Goal: Task Accomplishment & Management: Complete application form

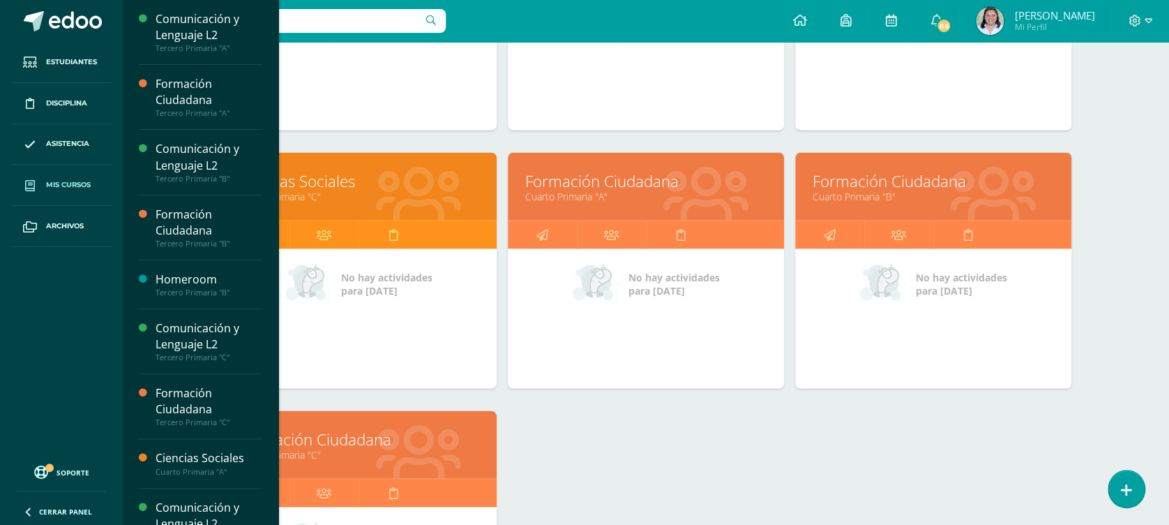
scroll to position [1172, 0]
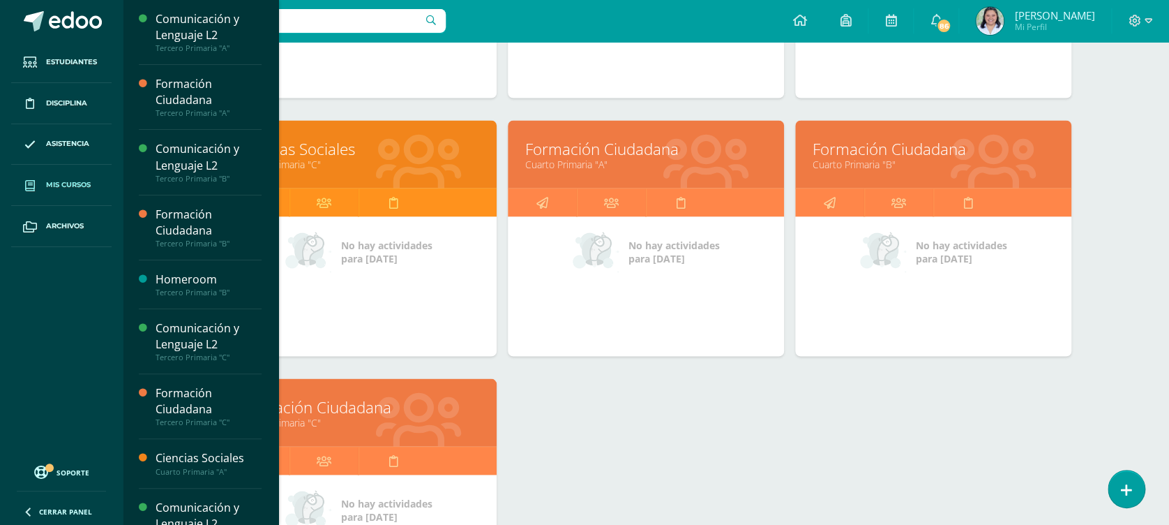
click at [872, 153] on link "Formación Ciudadana" at bounding box center [933, 148] width 241 height 22
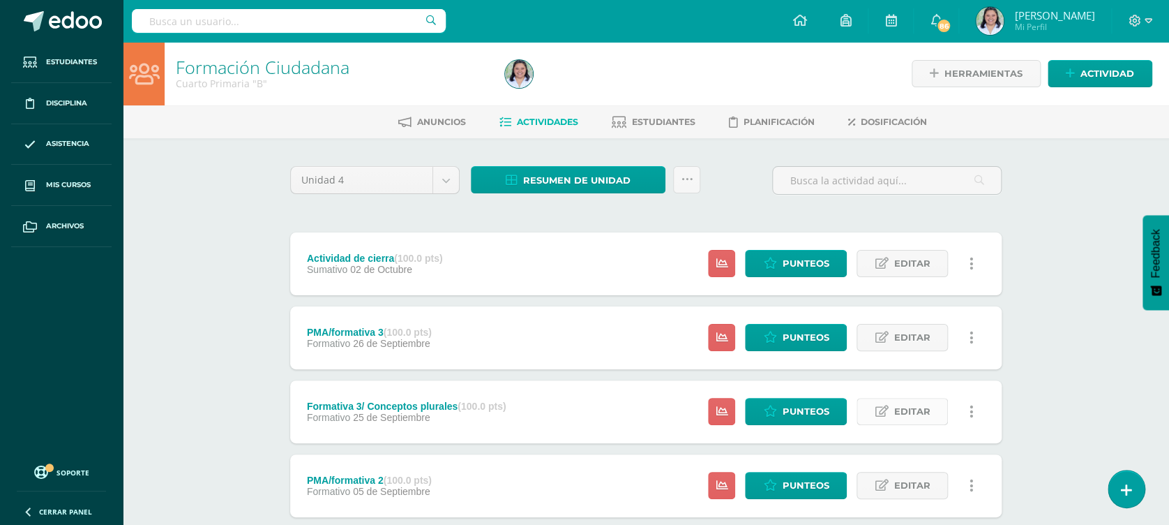
click at [899, 409] on span "Editar" at bounding box center [912, 411] width 36 height 26
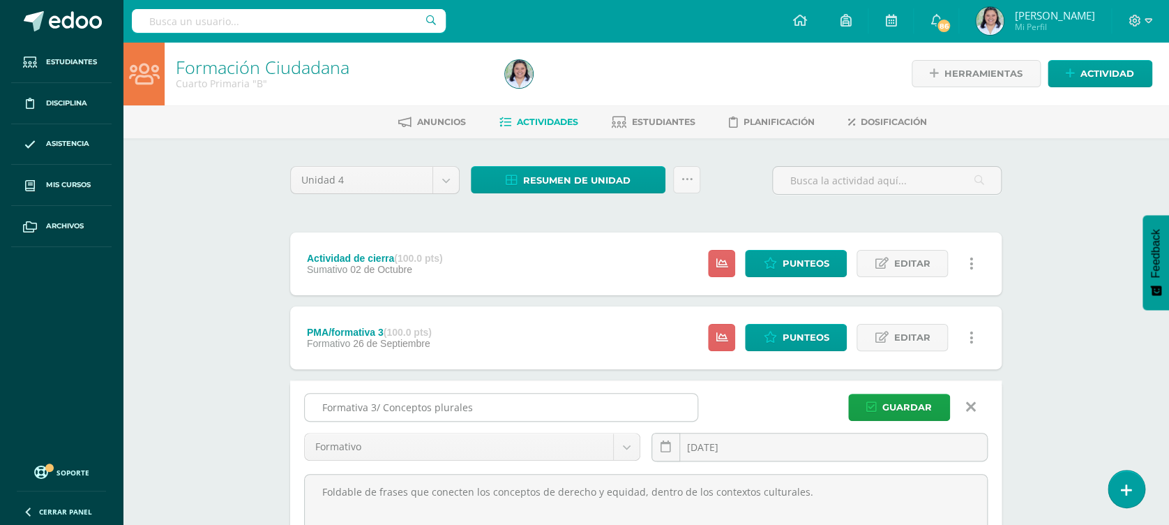
click at [524, 397] on input "Formativa 3/ Conceptos plurales" at bounding box center [501, 406] width 393 height 27
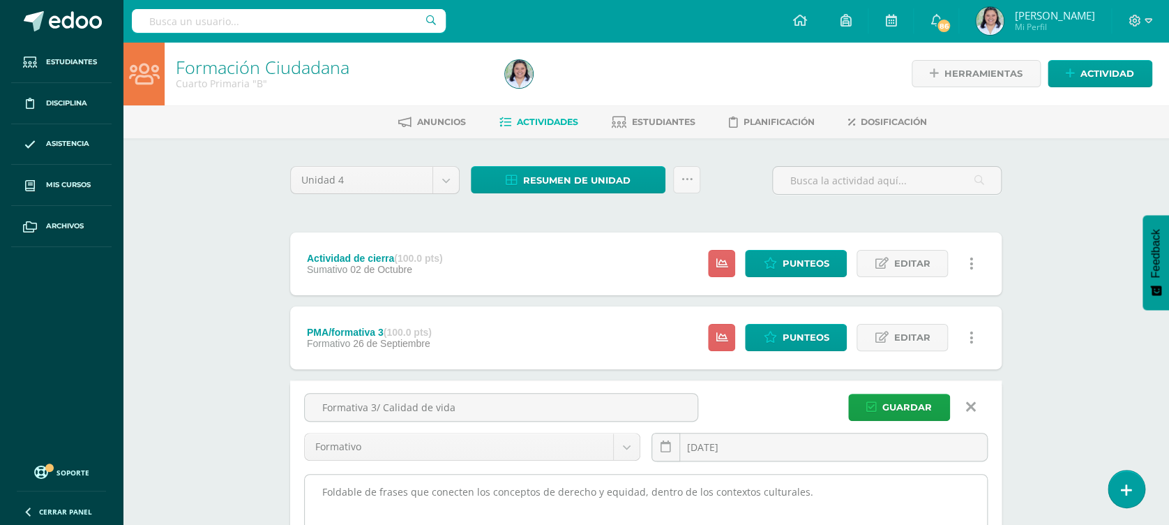
type input "Formativa 3/ Calidad de vida"
drag, startPoint x: 844, startPoint y: 488, endPoint x: 340, endPoint y: 474, distance: 503.9
type textarea "F"
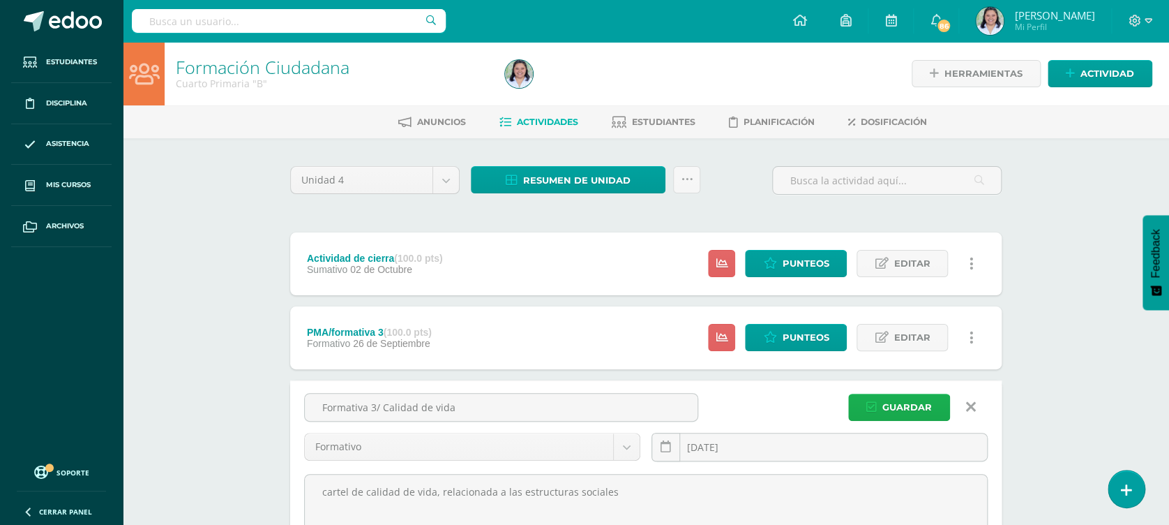
type textarea "cartel de calidad de vida, relacionada a las estructuras sociales"
click at [880, 410] on button "Guardar" at bounding box center [899, 406] width 102 height 27
click at [927, 400] on span "Guardar" at bounding box center [908, 407] width 50 height 26
click at [904, 407] on span "Guardar" at bounding box center [908, 407] width 50 height 26
click at [904, 406] on span "Guardar" at bounding box center [908, 407] width 50 height 26
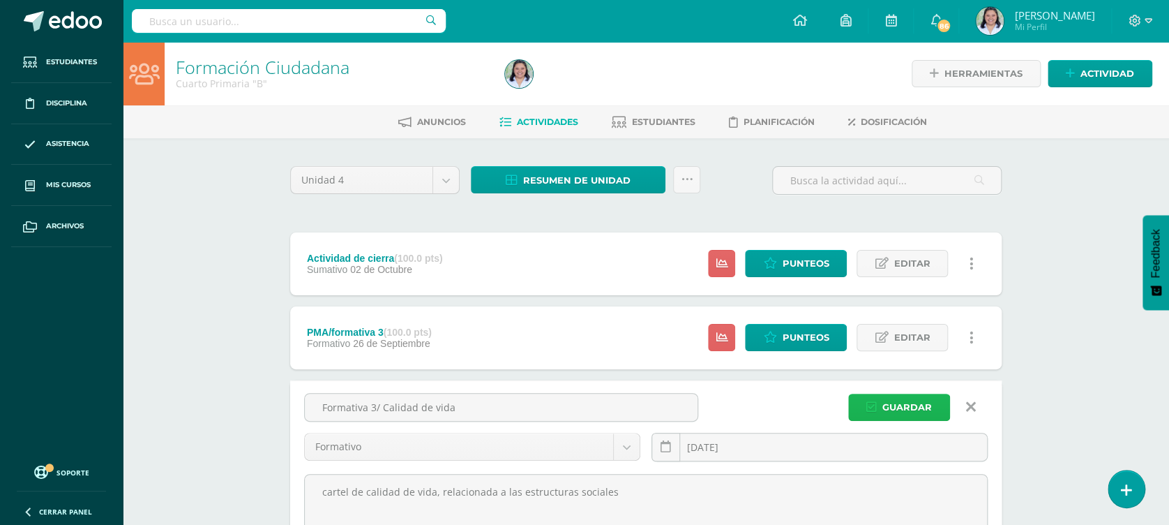
click at [904, 406] on span "Guardar" at bounding box center [908, 407] width 50 height 26
click at [904, 405] on span "Guardar" at bounding box center [908, 407] width 50 height 26
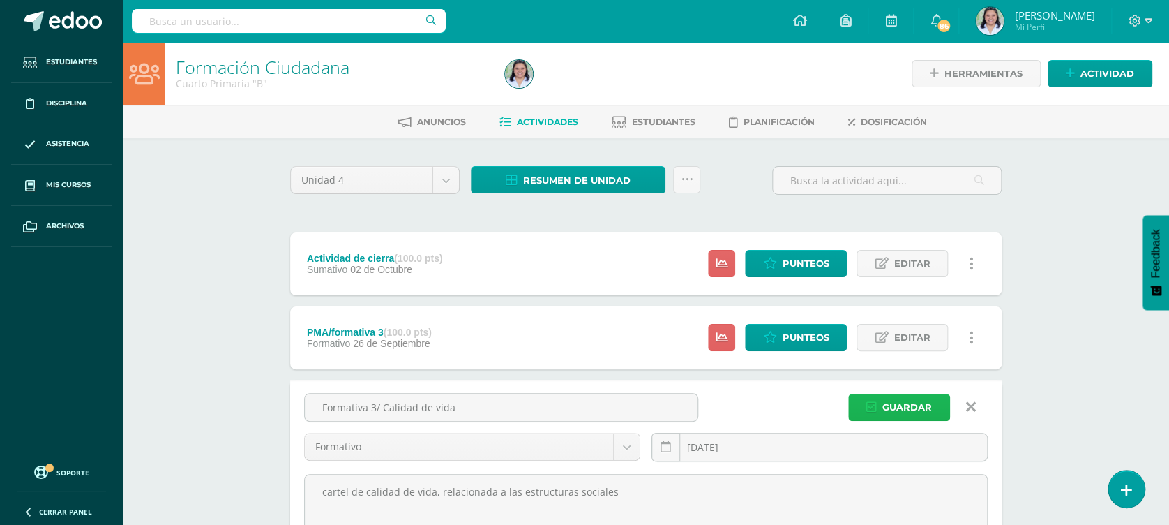
click at [904, 404] on span "Guardar" at bounding box center [908, 407] width 50 height 26
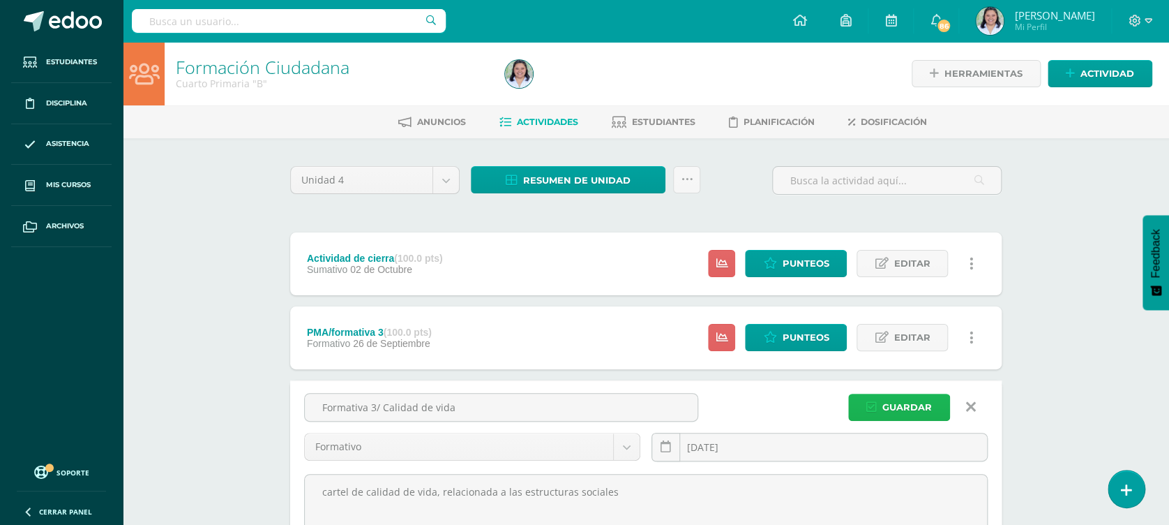
click at [904, 404] on span "Guardar" at bounding box center [908, 407] width 50 height 26
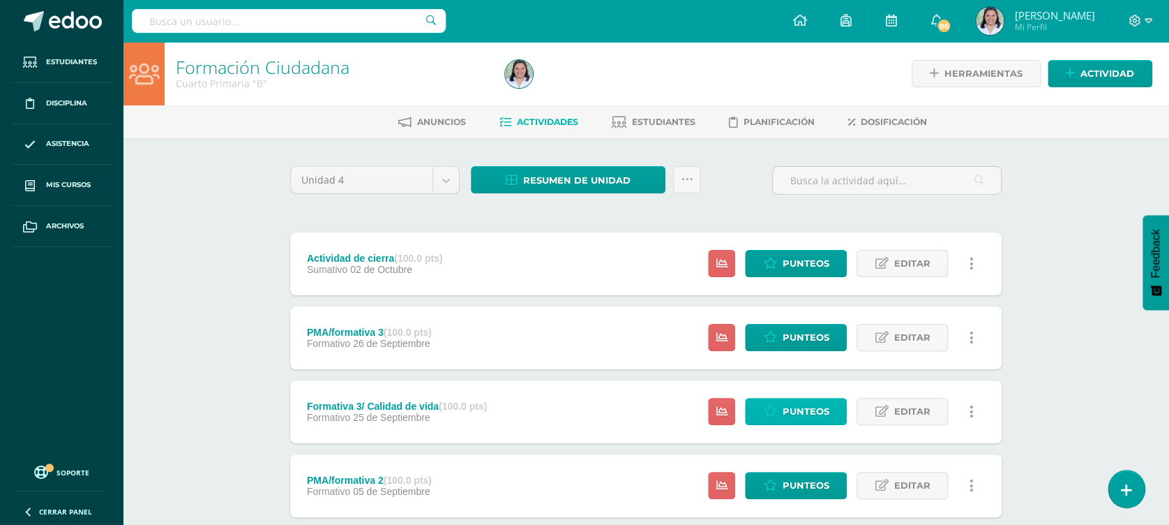
click at [777, 412] on icon at bounding box center [769, 411] width 13 height 12
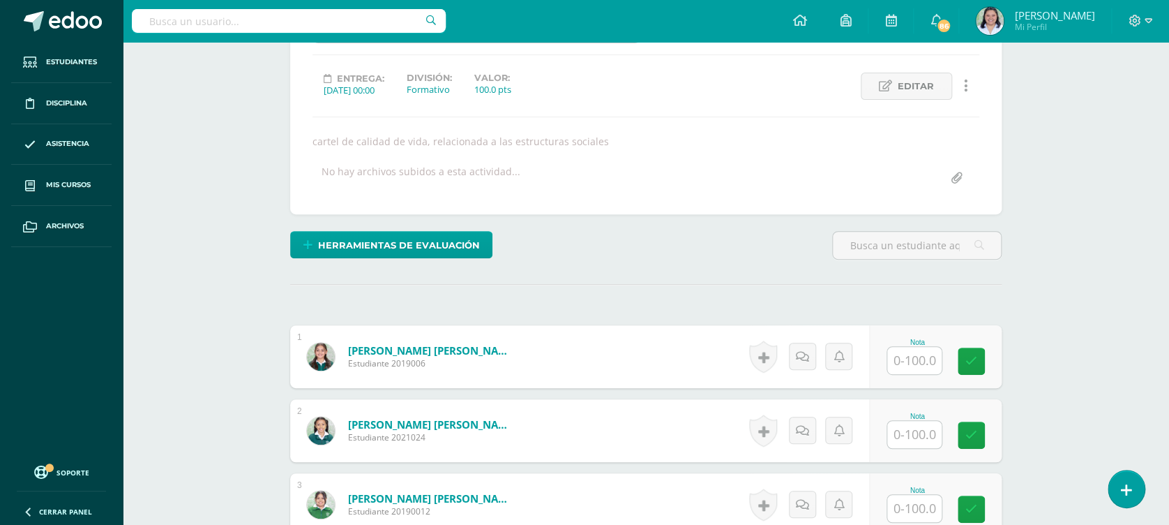
scroll to position [266, 0]
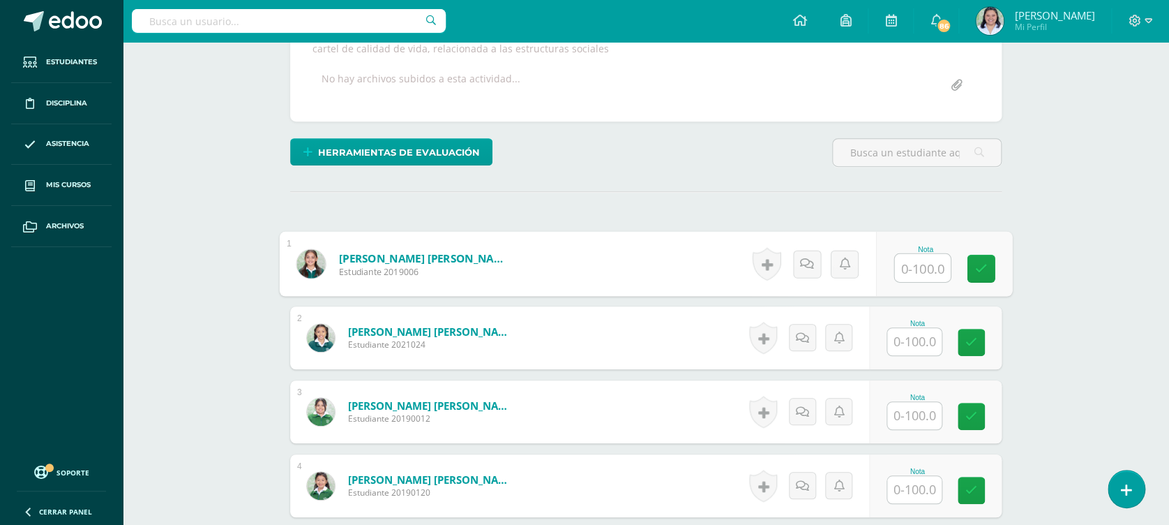
click at [915, 258] on input "text" at bounding box center [923, 268] width 56 height 28
type input "73"
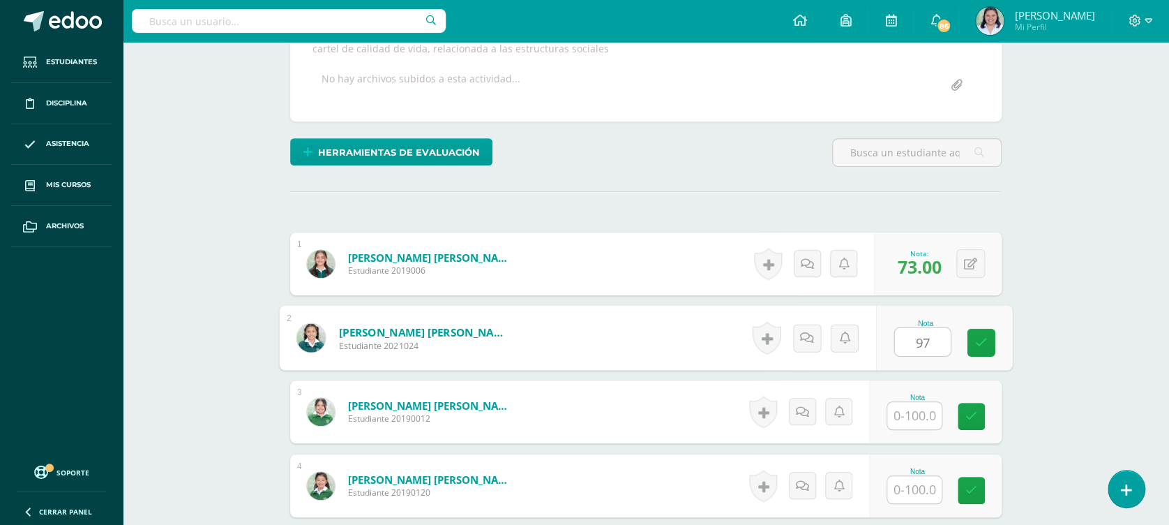
type input "97"
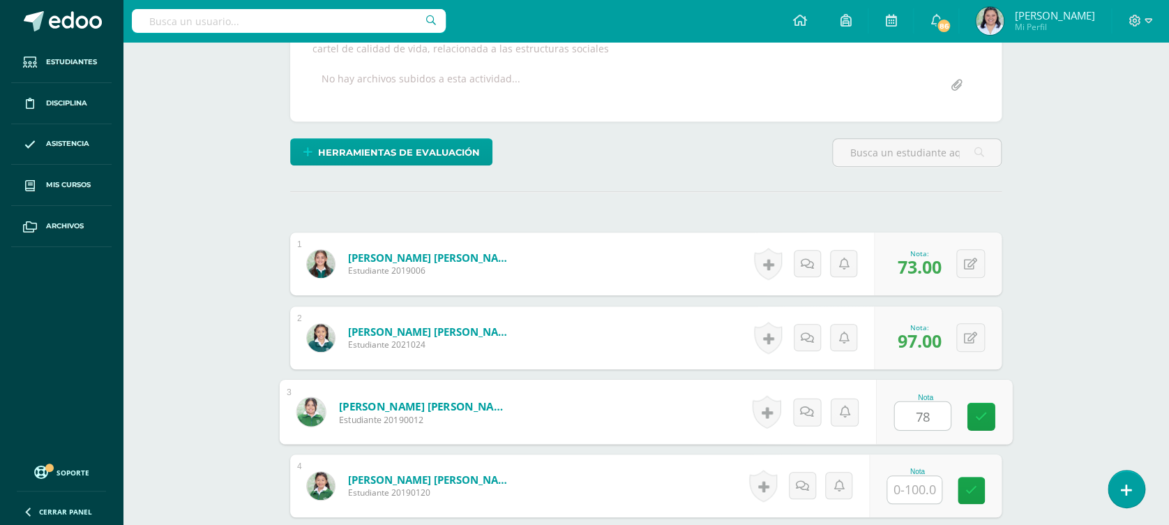
type input "78"
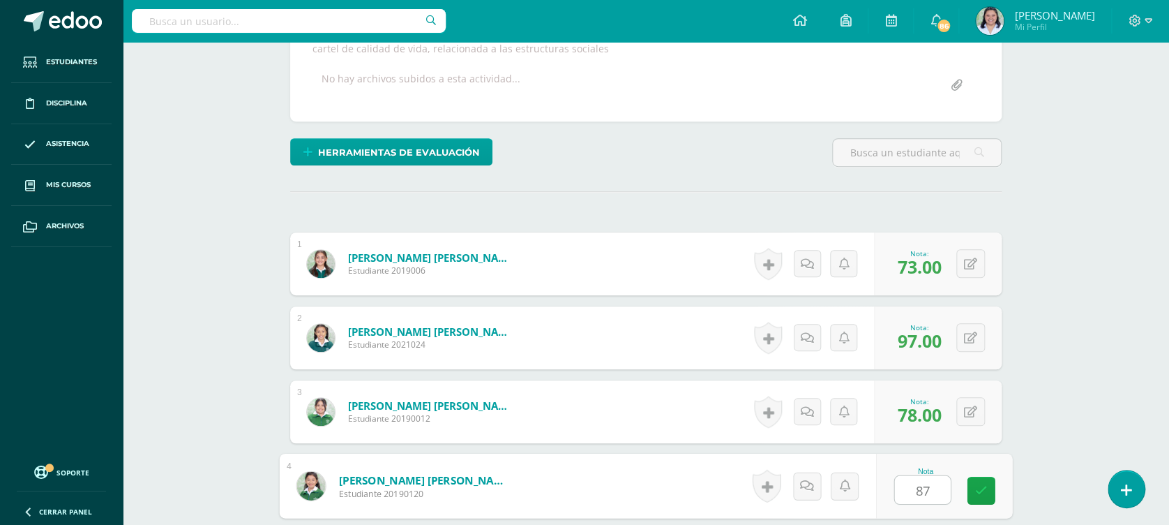
type input "87"
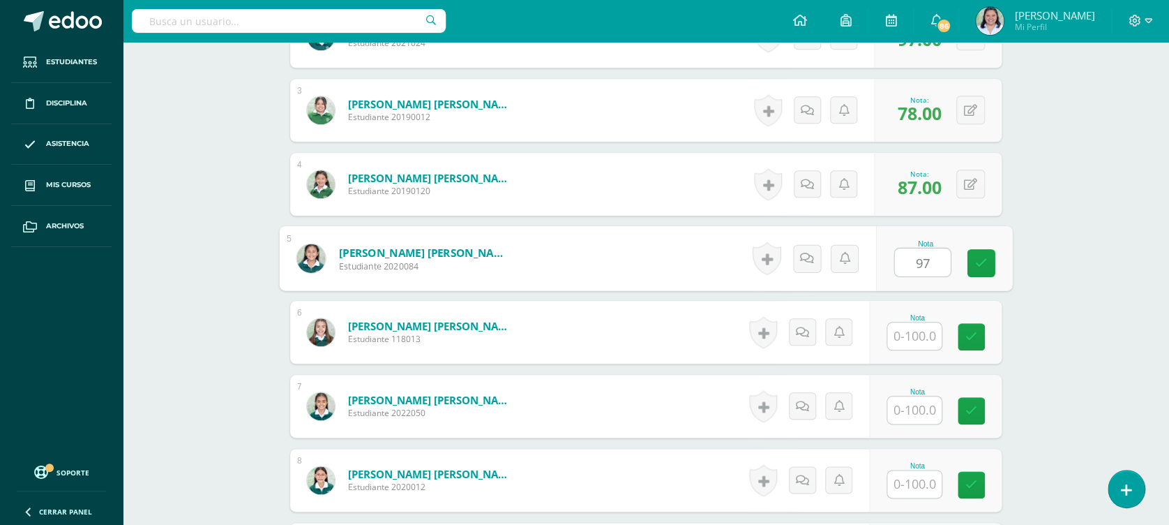
type input "97"
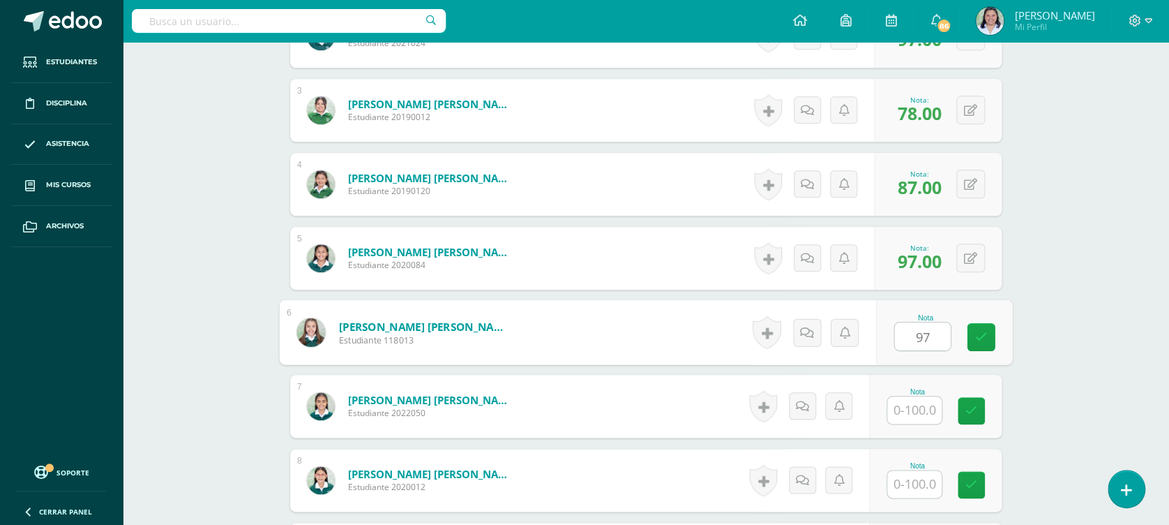
type input "97"
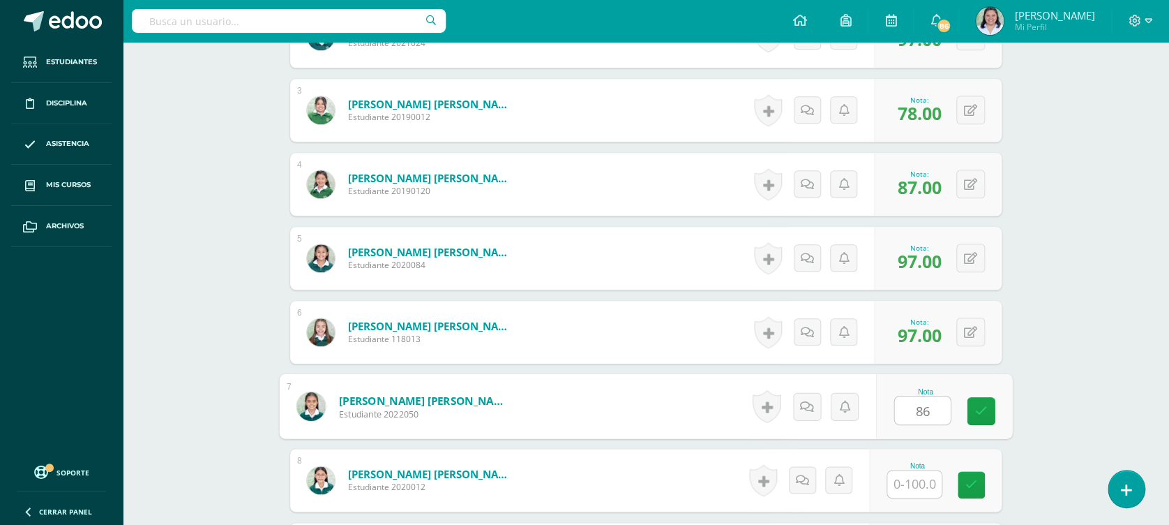
type input "86"
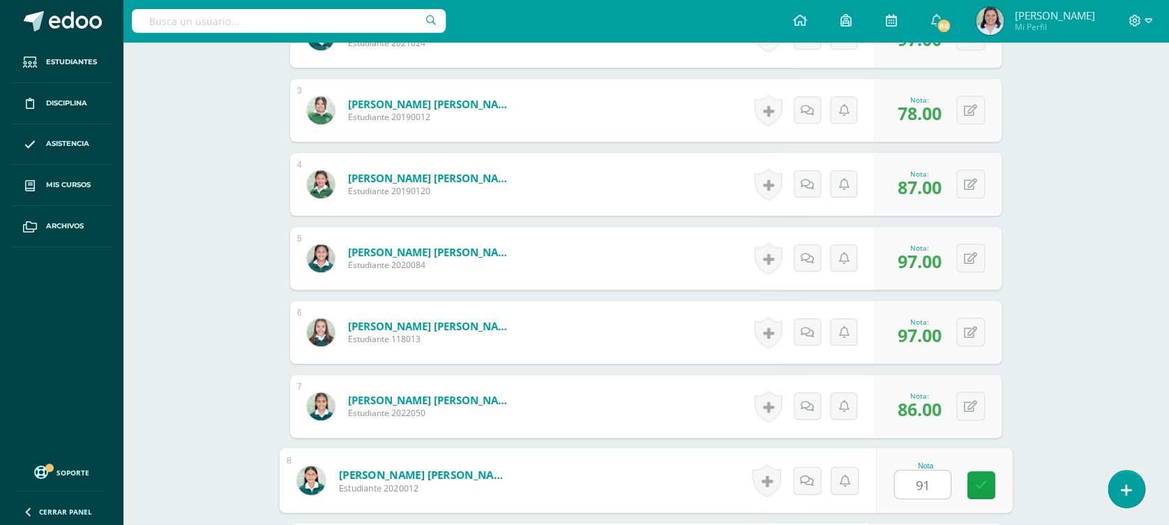
type input "91"
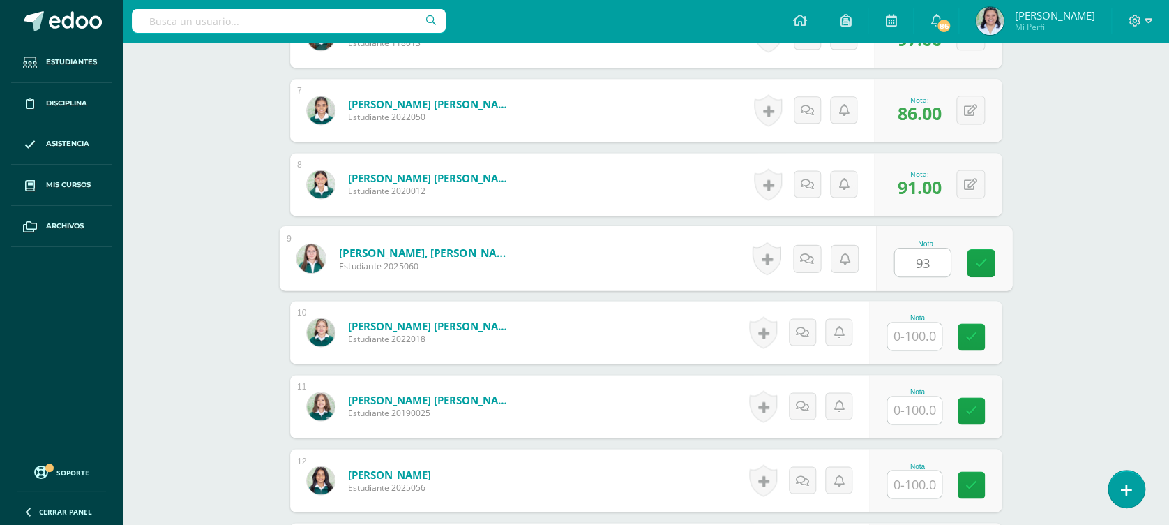
type input "93"
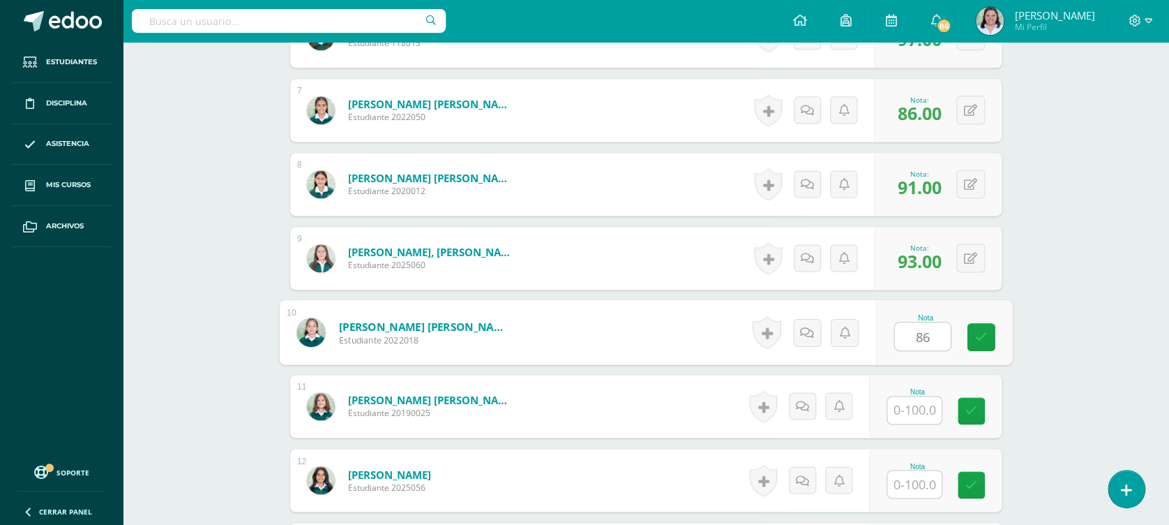
type input "86"
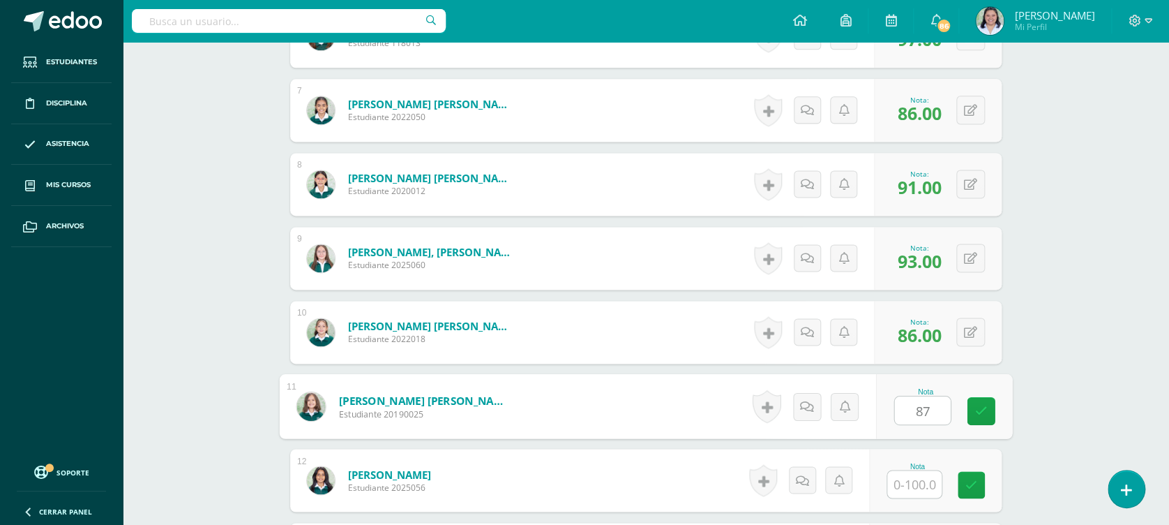
type input "87"
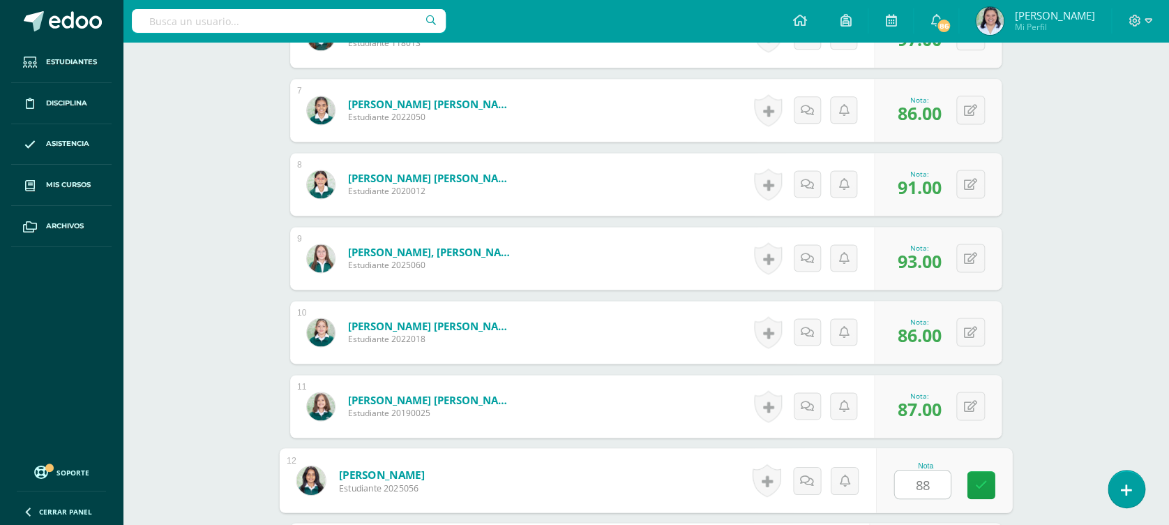
type input "88"
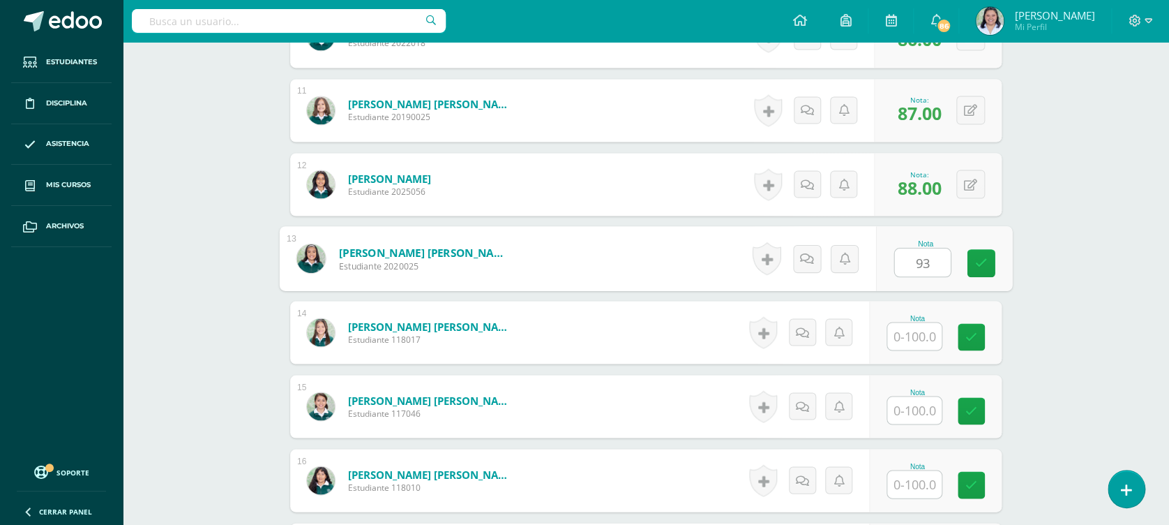
type input "93"
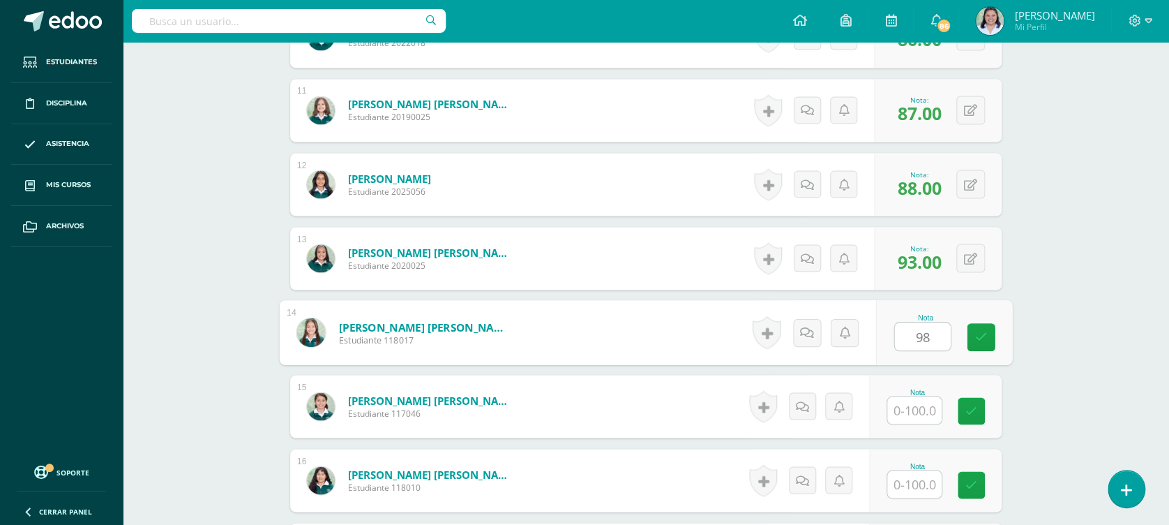
type input "98"
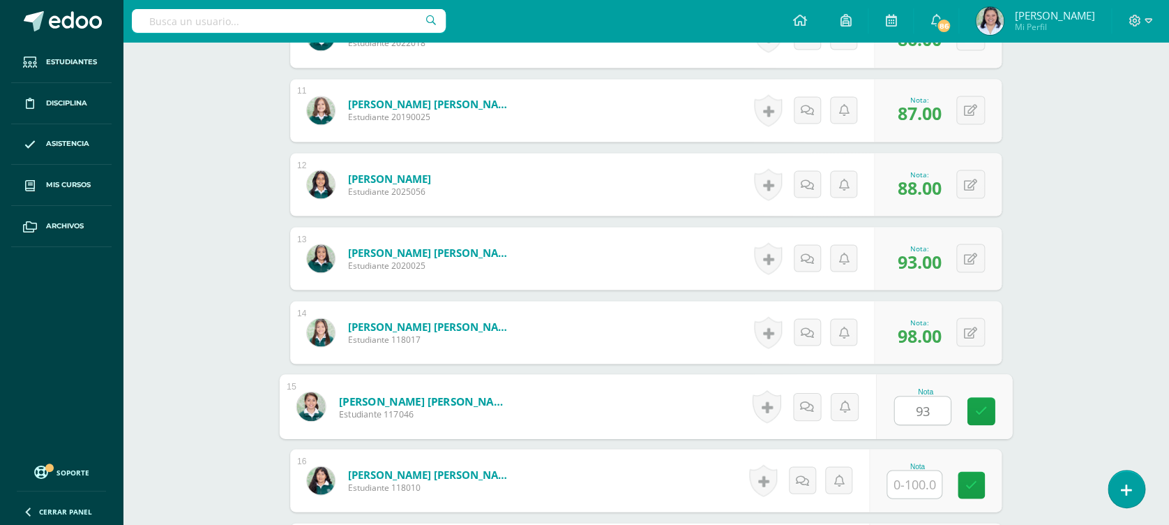
type input "93"
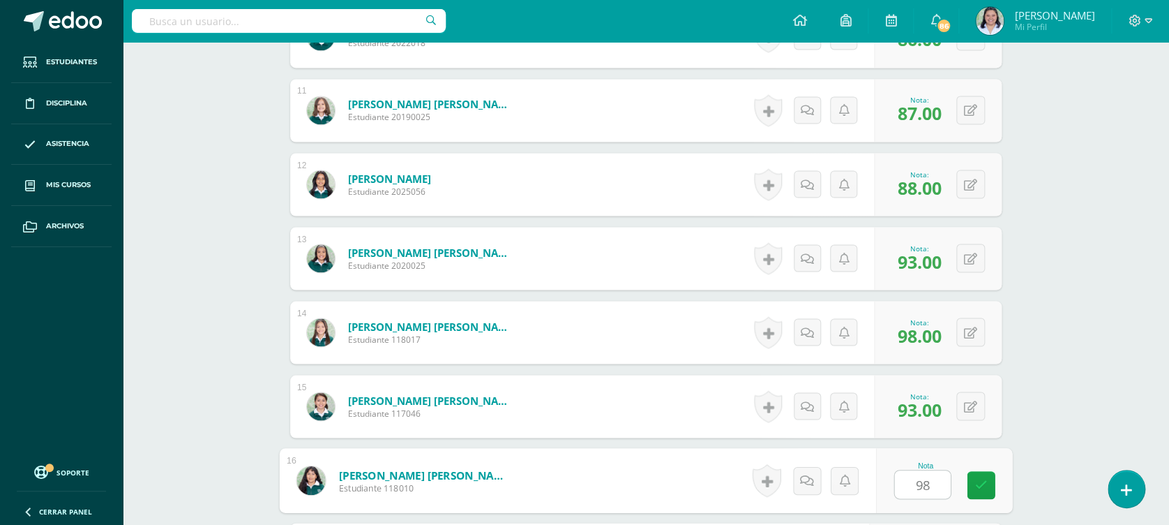
type input "98"
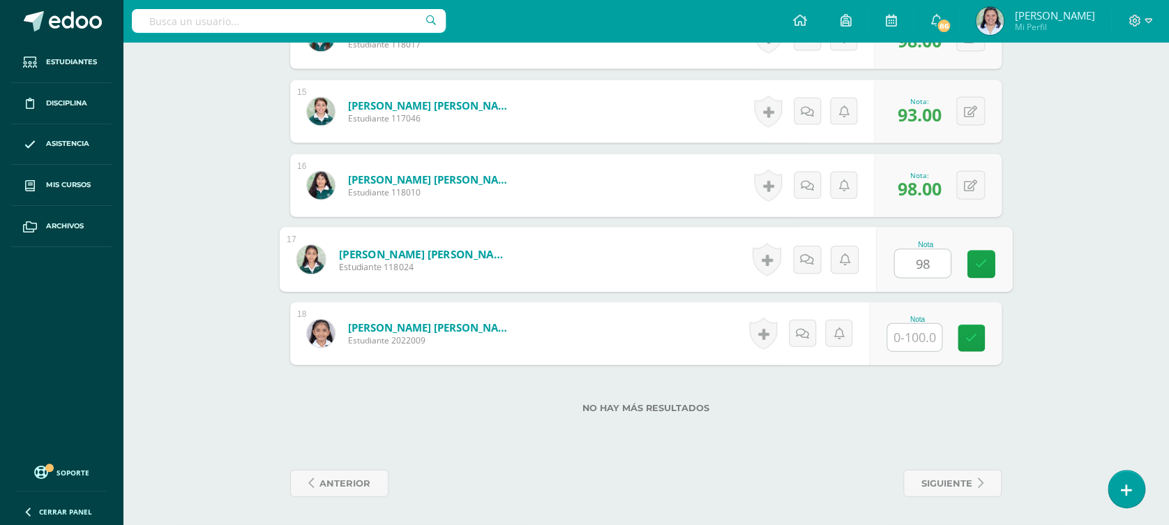
type input "98"
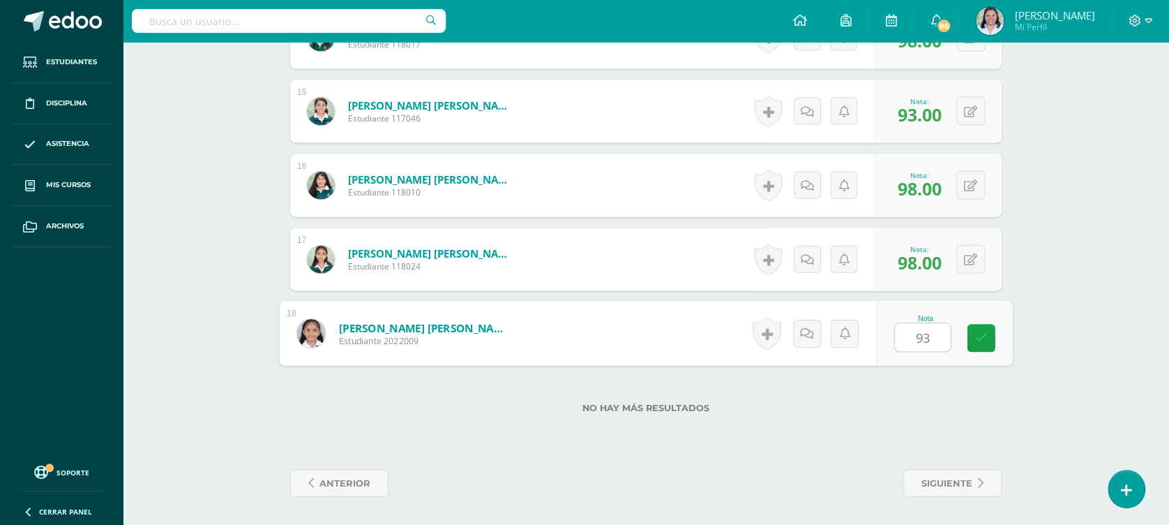
type input "93"
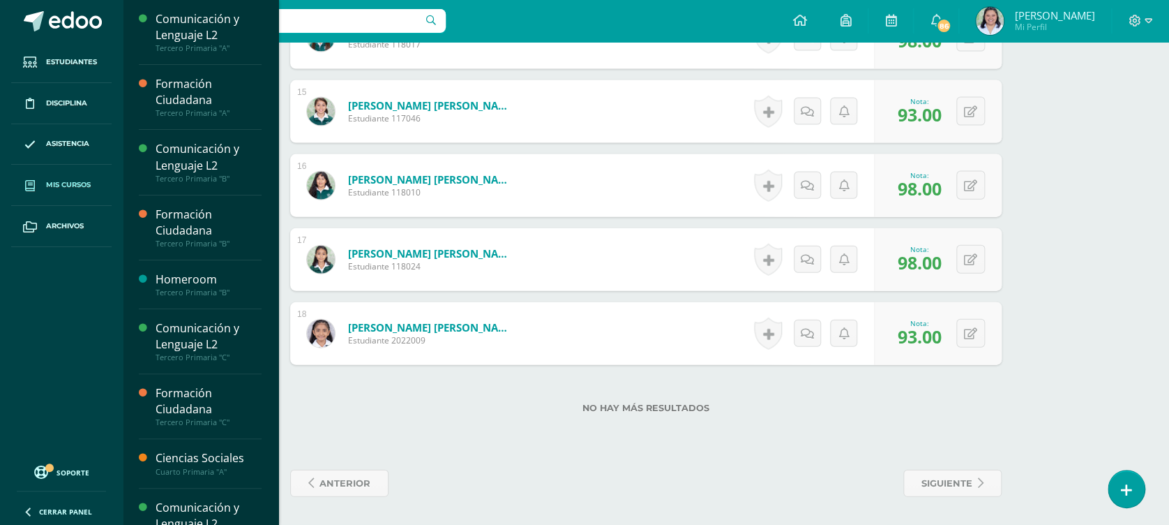
click at [64, 183] on span "Mis cursos" at bounding box center [68, 184] width 45 height 11
